Goal: Information Seeking & Learning: Learn about a topic

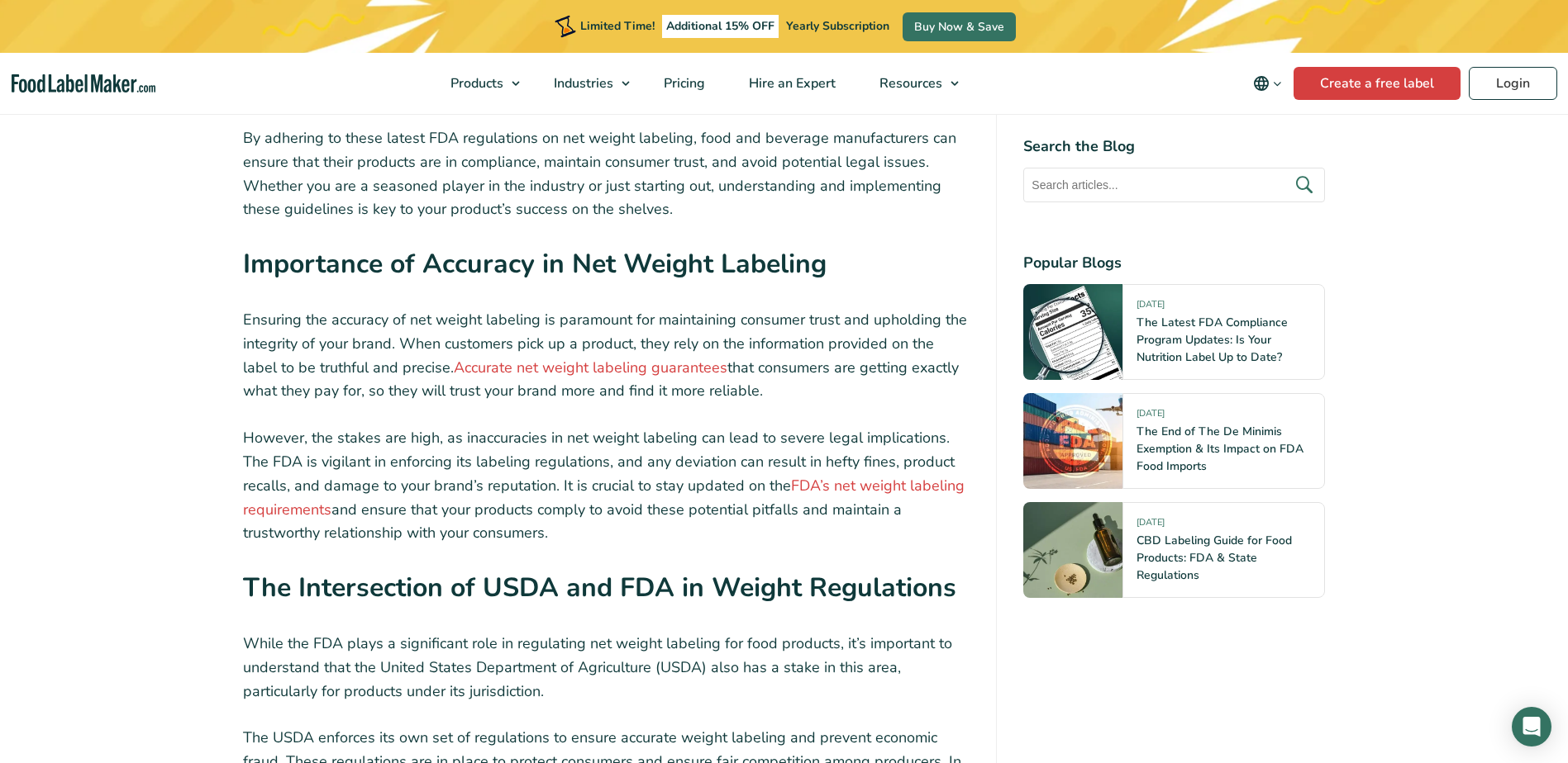
scroll to position [3797, 0]
click at [538, 359] on link "Accurate net weight labeling guarantees" at bounding box center [591, 368] width 274 height 20
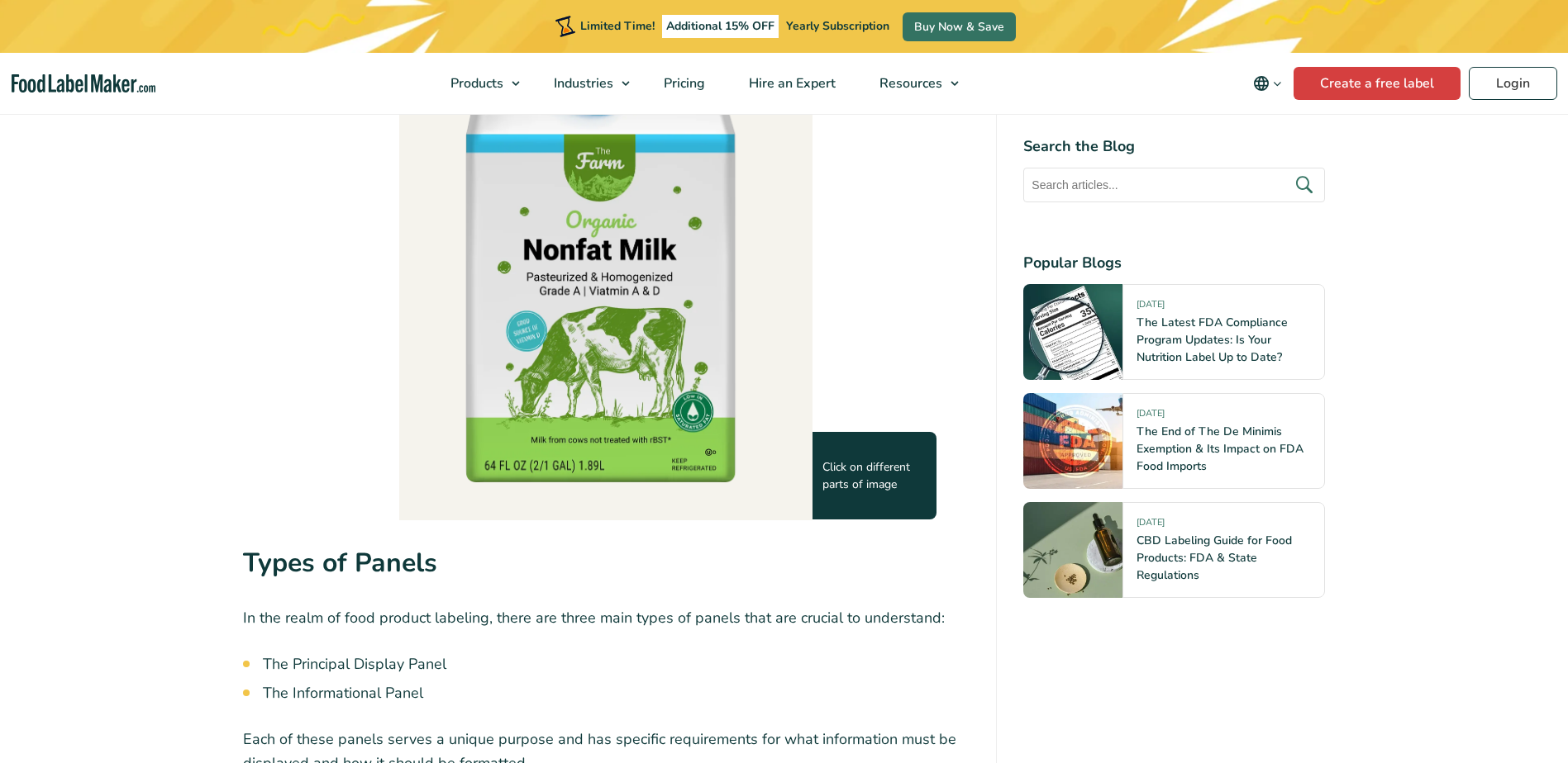
scroll to position [1485, 0]
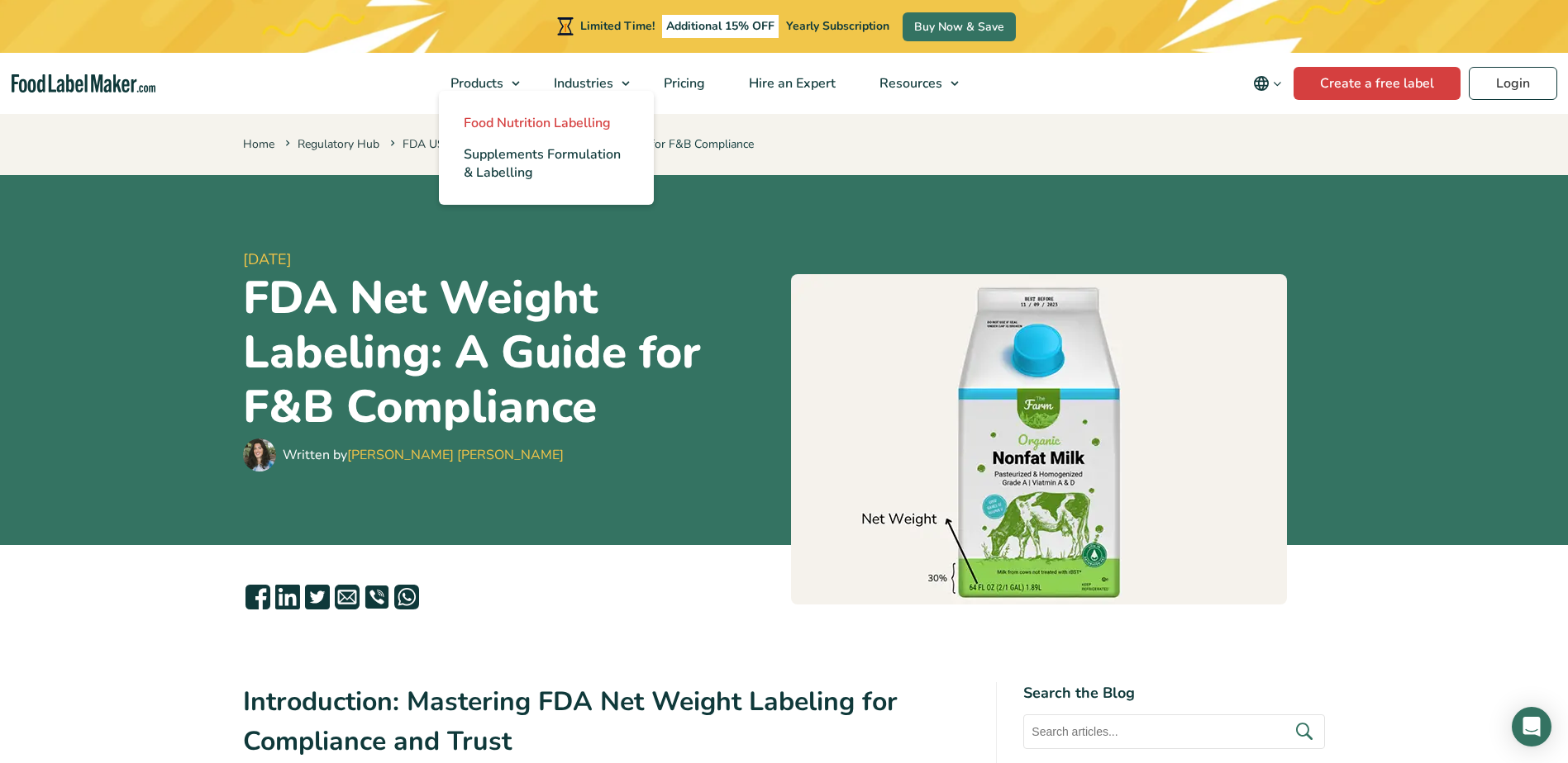
click at [496, 123] on span "Food Nutrition Labelling" at bounding box center [537, 123] width 147 height 18
